Goal: Find specific page/section: Find specific page/section

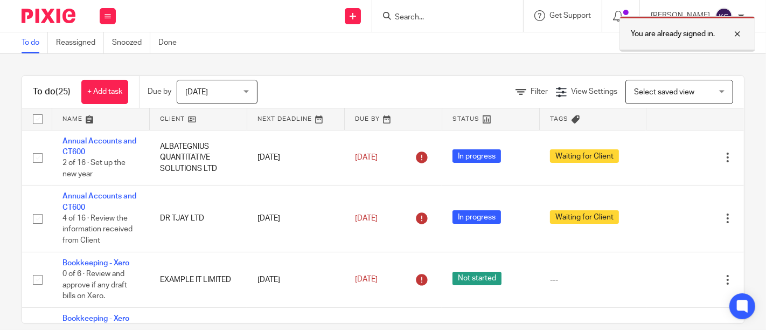
click at [742, 33] on div at bounding box center [729, 33] width 29 height 13
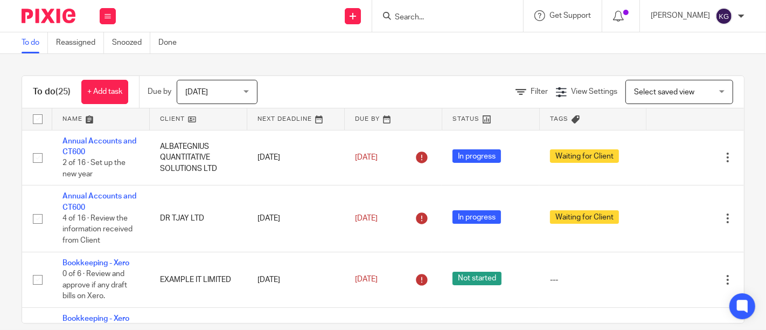
click at [438, 19] on input "Search" at bounding box center [442, 18] width 97 height 10
click at [394, 18] on input "Search" at bounding box center [442, 18] width 97 height 10
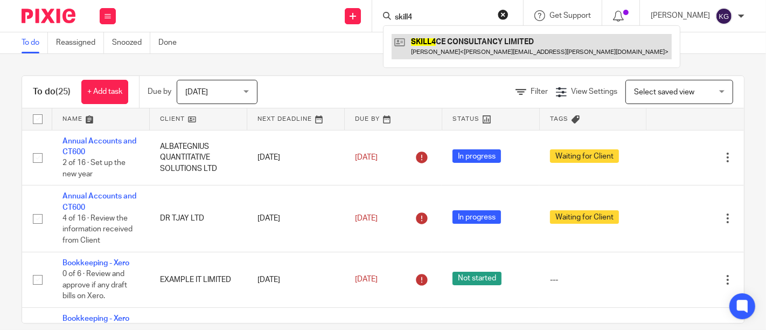
type input "skill4"
click at [442, 44] on link at bounding box center [532, 46] width 280 height 25
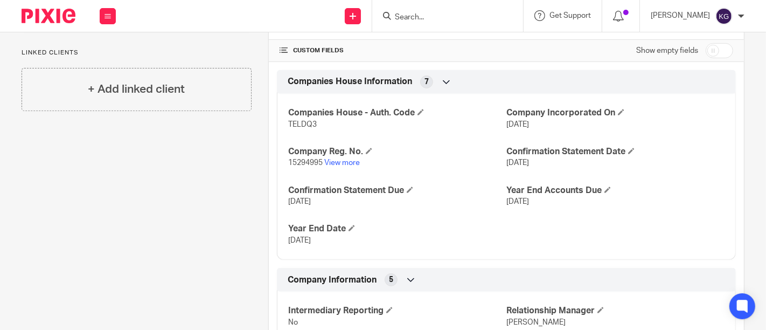
scroll to position [478, 0]
